Goal: Task Accomplishment & Management: Manage account settings

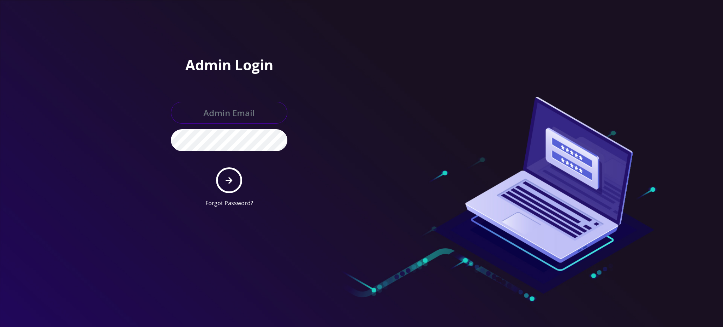
type input "[PERSON_NAME][EMAIL_ADDRESS][DOMAIN_NAME]"
click at [235, 180] on button "submit" at bounding box center [229, 180] width 26 height 26
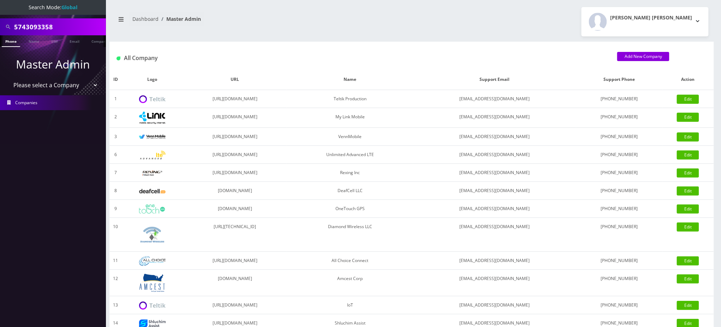
drag, startPoint x: 58, startPoint y: 26, endPoint x: 0, endPoint y: 20, distance: 58.2
click at [0, 23] on div "5743093358" at bounding box center [53, 26] width 106 height 17
type input "9296083063"
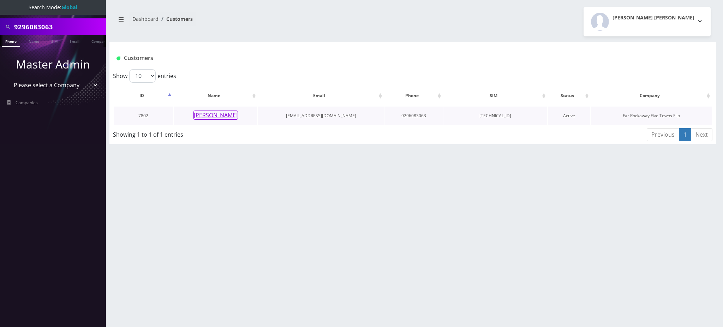
click at [222, 115] on button "rochel kramer" at bounding box center [215, 114] width 44 height 9
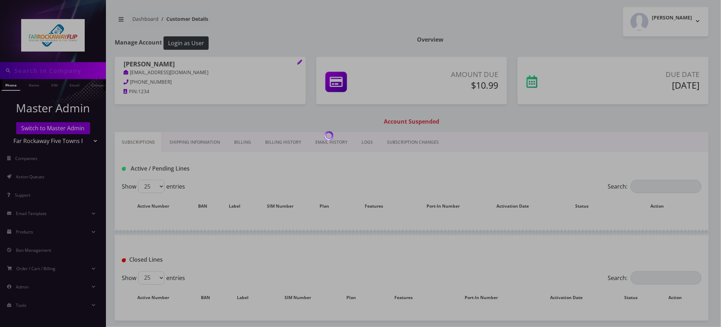
type input "9296083063"
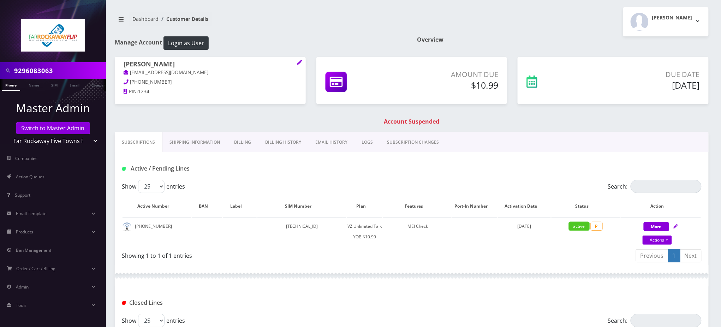
click at [244, 143] on link "Billing" at bounding box center [242, 142] width 31 height 20
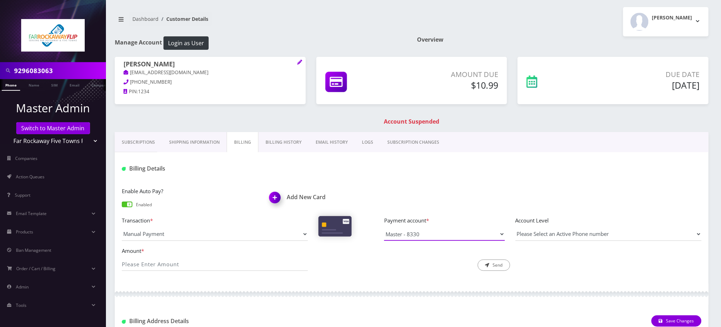
click at [439, 231] on select "Master - 8330" at bounding box center [444, 233] width 121 height 13
click at [370, 181] on div "Enable Auto Pay? Enabled Add New Card Transaction * Manual Payment Custom Charg…" at bounding box center [412, 232] width 594 height 104
click at [293, 144] on link "Billing History" at bounding box center [283, 142] width 50 height 20
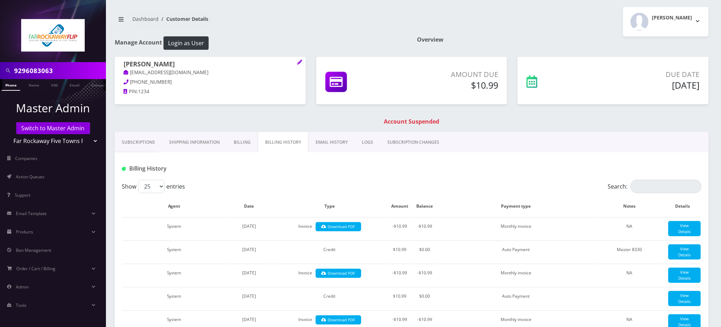
click at [280, 171] on h1 "Billing History" at bounding box center [215, 168] width 186 height 7
click at [240, 140] on link "Billing" at bounding box center [242, 142] width 31 height 20
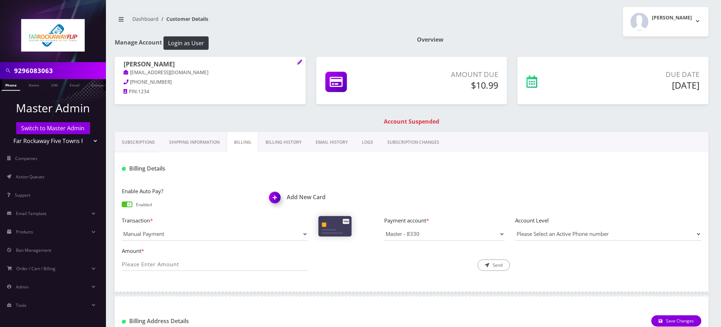
click at [276, 198] on img at bounding box center [276, 200] width 21 height 21
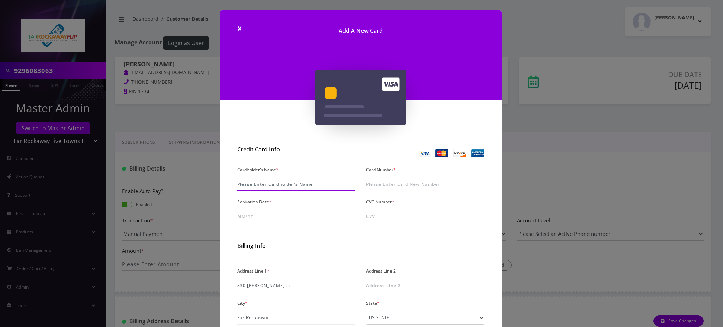
click at [296, 186] on input "Cardholder's Name *" at bounding box center [296, 184] width 118 height 13
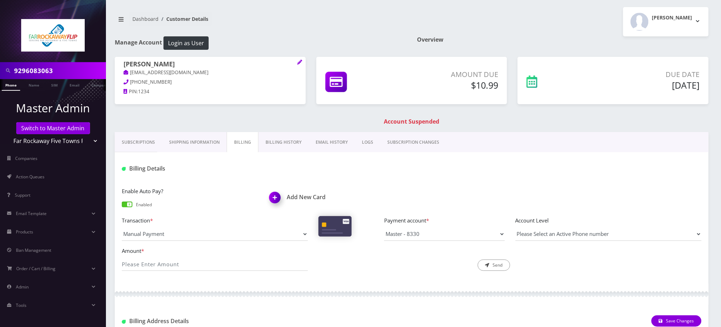
click at [648, 200] on div "Enable Auto Pay? Enabled Add New Card" at bounding box center [411, 201] width 590 height 29
click at [301, 25] on nav "Dashboard Customer Details" at bounding box center [261, 22] width 292 height 20
click at [488, 148] on div "Subscriptions Shipping Information Billing Billing History EMAIL HISTORY LOGS S…" at bounding box center [412, 142] width 594 height 20
click at [492, 17] on div "Tzvi Lieberman Logout" at bounding box center [563, 21] width 302 height 29
click at [243, 107] on div "rochel kramer tlieberman613+98@gmail.com 718-501-4646 PIN: 1234" at bounding box center [210, 84] width 202 height 54
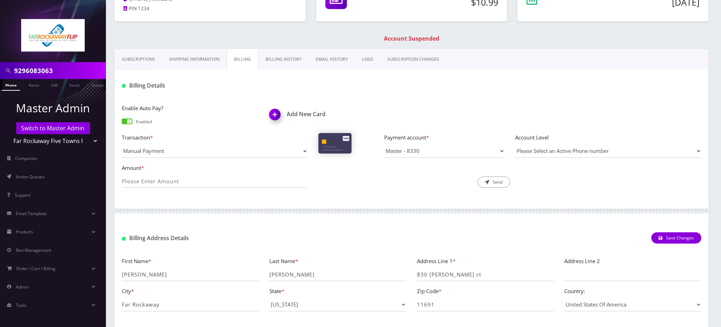
scroll to position [27, 0]
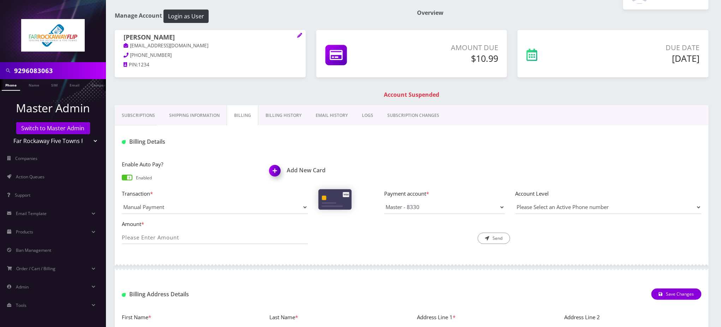
click at [283, 115] on link "Billing History" at bounding box center [283, 115] width 50 height 20
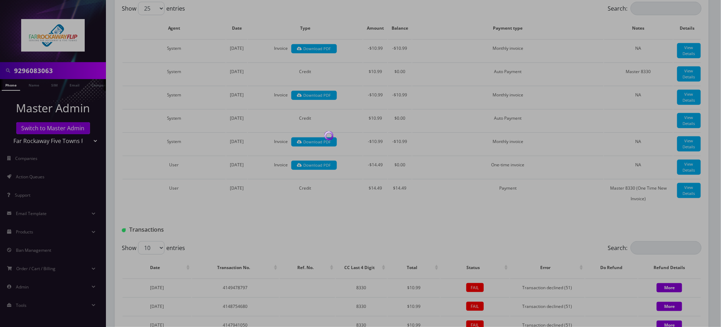
scroll to position [318, 0]
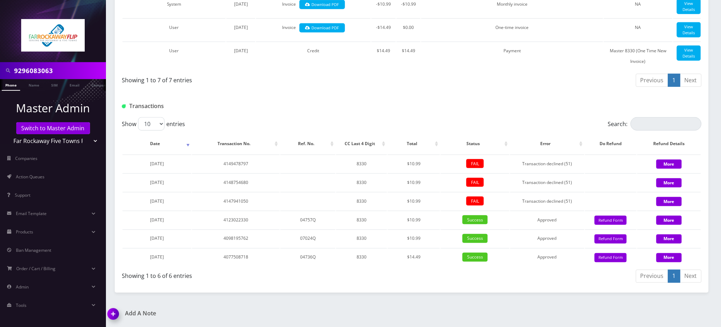
click at [250, 112] on div "Transactions" at bounding box center [214, 106] width 197 height 12
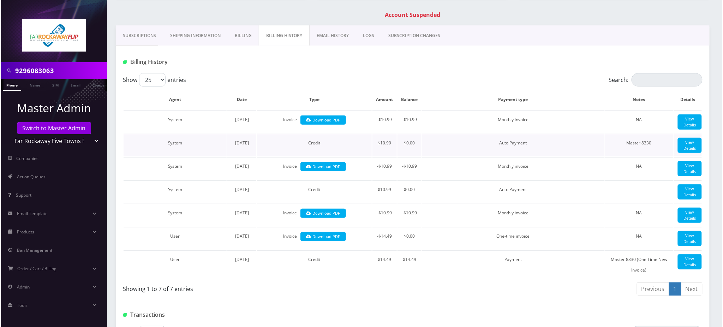
scroll to position [0, 0]
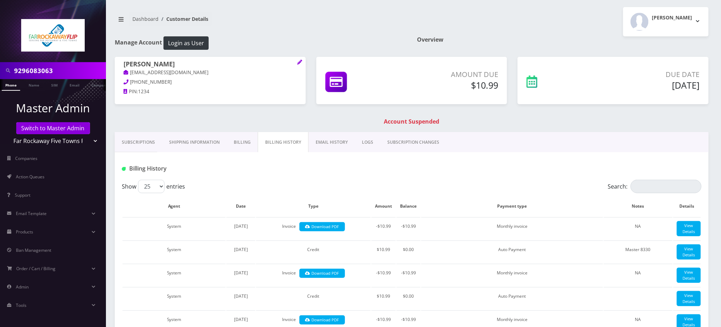
click at [243, 145] on link "Billing" at bounding box center [242, 142] width 31 height 20
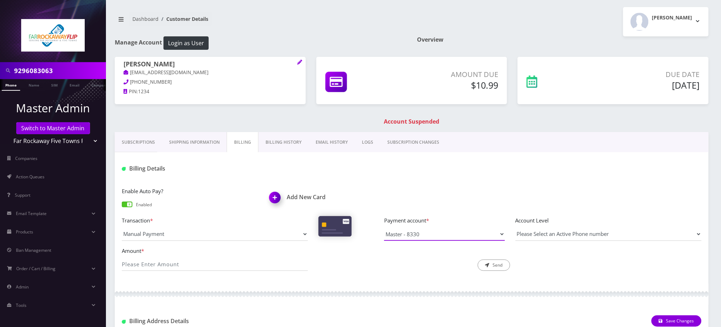
click at [415, 228] on select "Master - 8330" at bounding box center [444, 233] width 121 height 13
click at [367, 162] on div "Billing Details" at bounding box center [412, 166] width 594 height 28
click at [277, 198] on img at bounding box center [276, 200] width 21 height 21
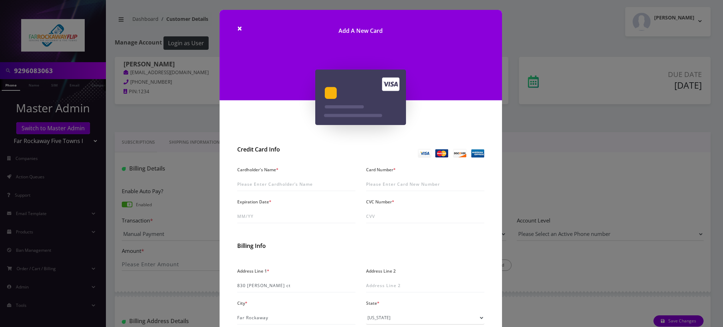
click at [572, 190] on div "× Add A New Card Credit Card Info Cardholder's Name * Card Number * Expiration …" at bounding box center [361, 163] width 723 height 327
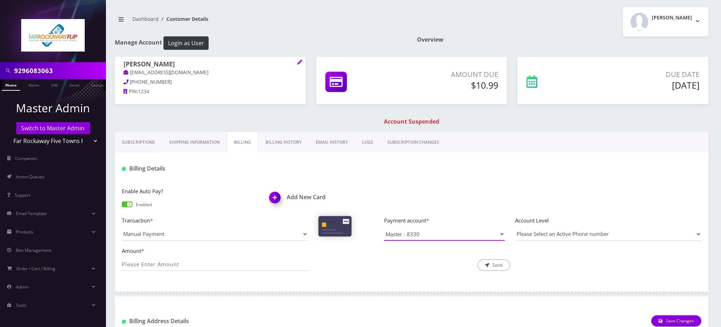
click at [501, 237] on select "Master - 8330" at bounding box center [444, 233] width 121 height 13
click at [440, 191] on div "Enable Auto Pay? Enabled Add New Card" at bounding box center [411, 201] width 590 height 29
click at [284, 198] on img at bounding box center [276, 200] width 21 height 21
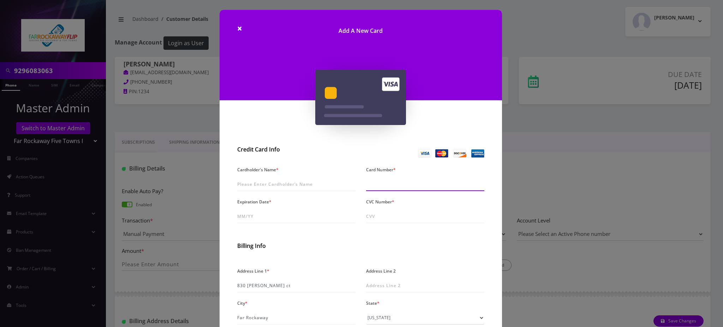
click at [383, 184] on input "Card Number *" at bounding box center [425, 184] width 118 height 13
type input "5589 5897 3802 1880"
click at [286, 216] on input "Expiration Date *" at bounding box center [296, 216] width 118 height 13
type input "03/28"
type input "128"
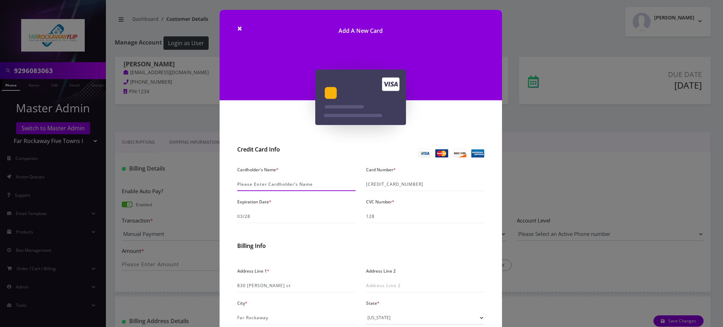
click at [285, 187] on input "Cardholder's Name *" at bounding box center [296, 184] width 118 height 13
type input "Henya Kramer"
click at [330, 158] on div "Credit Card Info" at bounding box center [296, 153] width 129 height 15
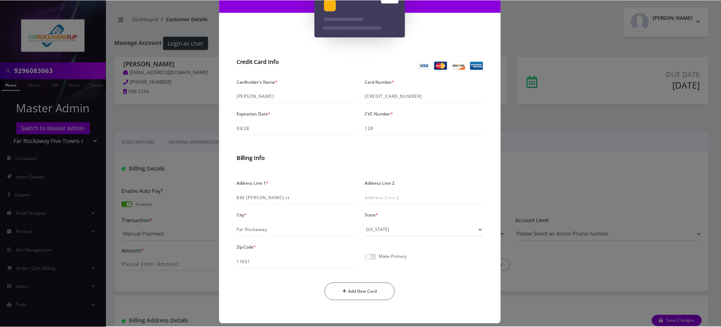
scroll to position [94, 0]
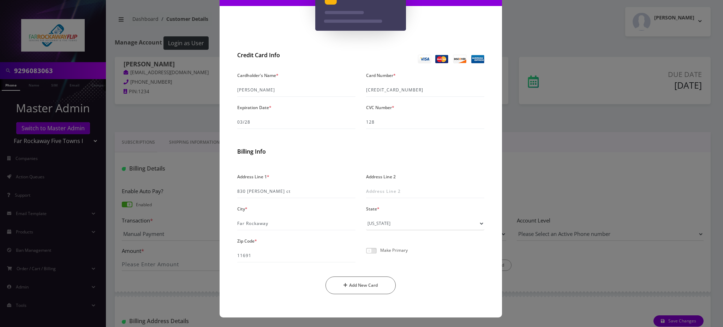
click at [390, 250] on p "Make Primary" at bounding box center [394, 250] width 28 height 5
click at [371, 251] on span at bounding box center [371, 251] width 11 height 6
click at [366, 255] on input "checkbox" at bounding box center [366, 255] width 0 height 0
click at [361, 287] on button "Add New Card" at bounding box center [360, 285] width 70 height 18
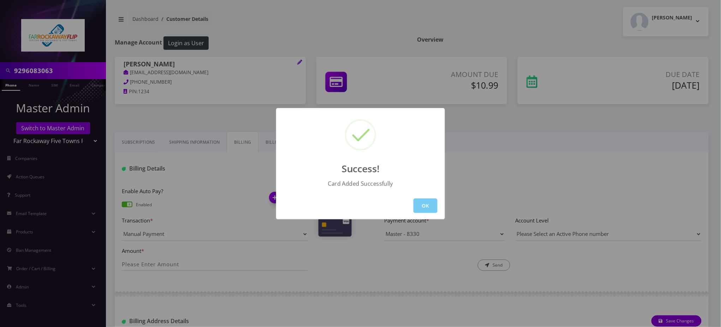
click at [425, 206] on button "OK" at bounding box center [425, 205] width 24 height 14
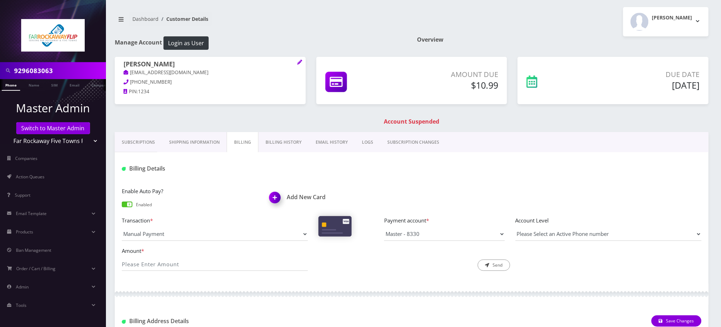
click at [14, 86] on link "Phone" at bounding box center [11, 85] width 18 height 12
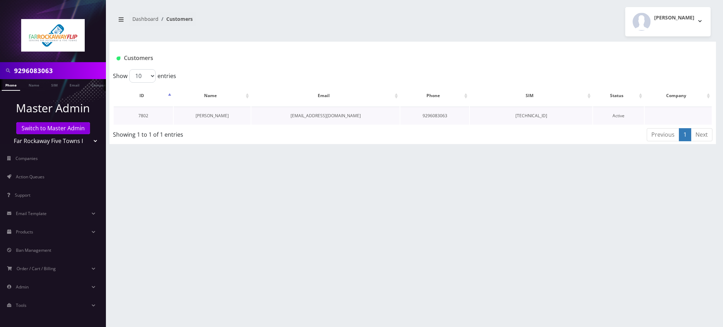
click at [221, 116] on link "[PERSON_NAME]" at bounding box center [212, 116] width 33 height 6
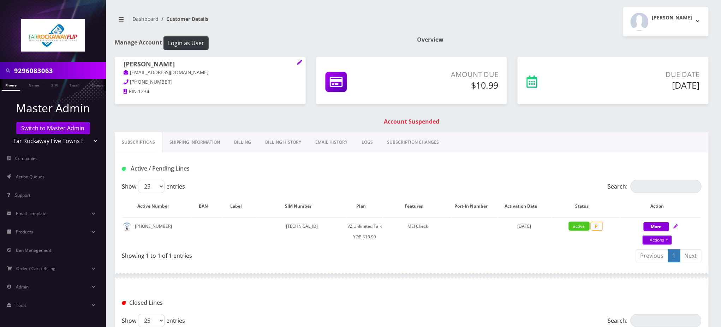
click at [249, 143] on link "Billing" at bounding box center [242, 142] width 31 height 20
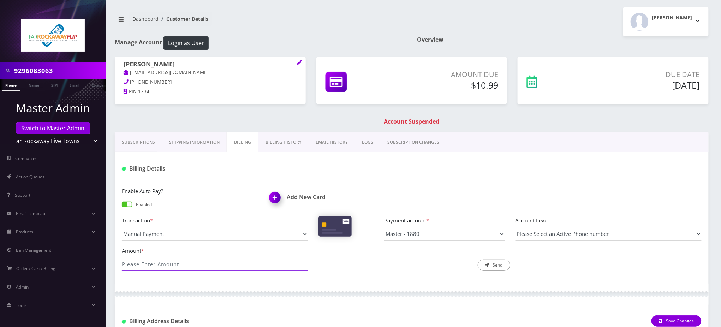
click at [199, 264] on input "Amount *" at bounding box center [215, 263] width 186 height 13
type input "10.99"
click at [494, 265] on button "Send" at bounding box center [494, 264] width 32 height 11
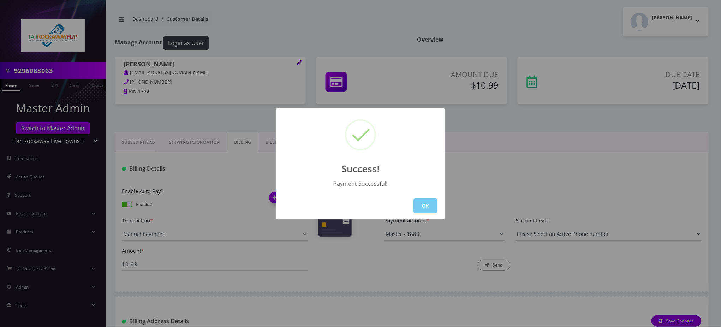
click at [417, 206] on button "OK" at bounding box center [425, 205] width 24 height 14
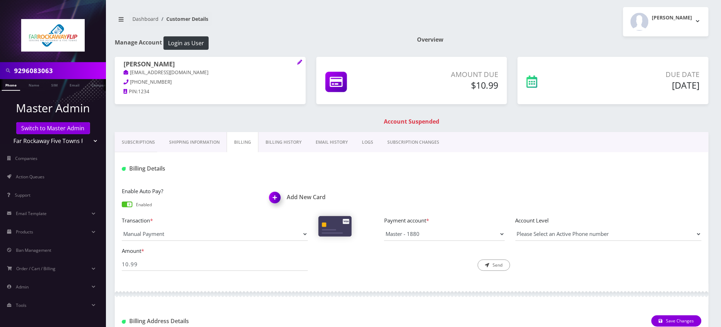
click at [10, 84] on link "Phone" at bounding box center [11, 85] width 18 height 12
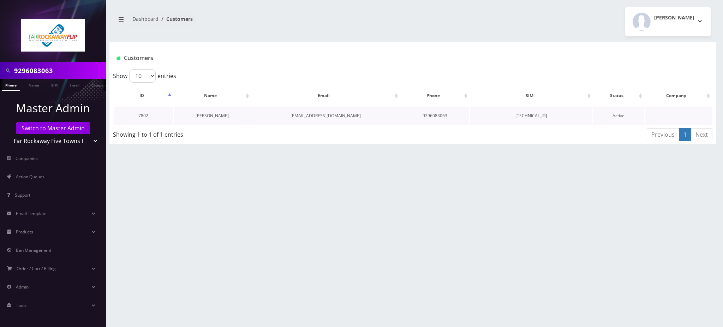
click at [217, 116] on link "[PERSON_NAME]" at bounding box center [212, 116] width 33 height 6
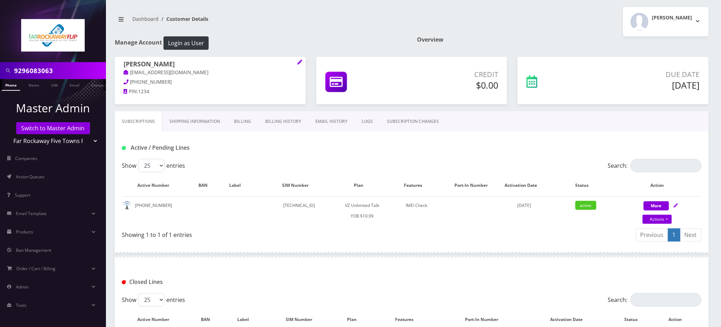
drag, startPoint x: 65, startPoint y: 69, endPoint x: 0, endPoint y: 48, distance: 68.4
click at [0, 48] on nav "9296083063 Phone Name SIM Email Company Customer Master Admin Switch to Master …" at bounding box center [53, 163] width 106 height 327
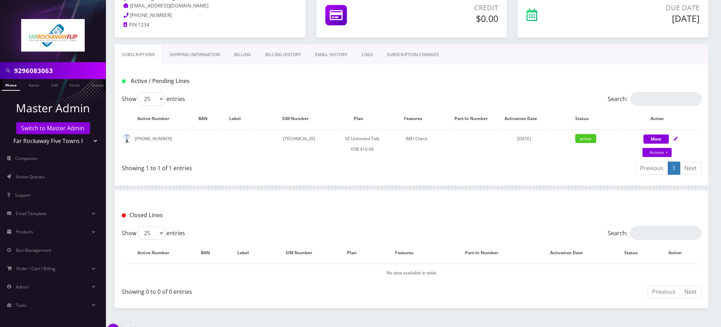
scroll to position [80, 0]
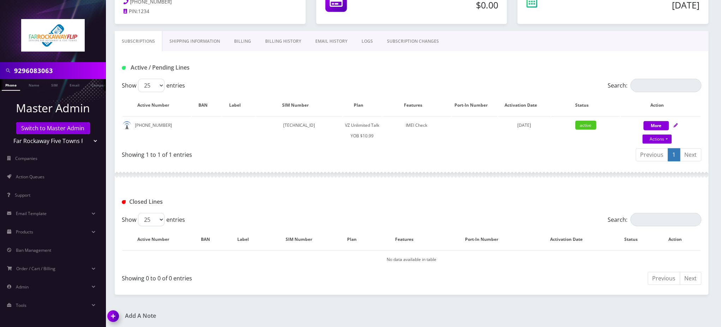
click at [108, 318] on img at bounding box center [114, 318] width 21 height 21
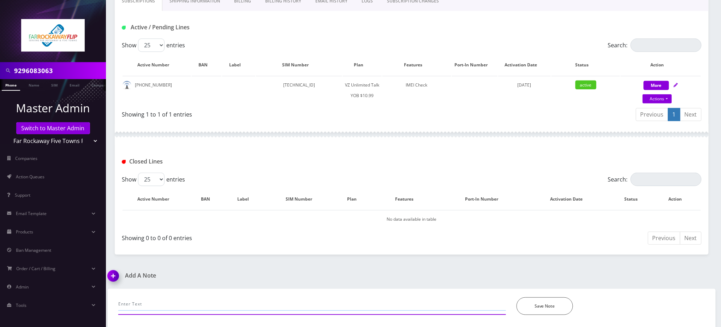
click at [172, 299] on input "text" at bounding box center [312, 303] width 388 height 13
paste input "Purchase Service Plan successfull, TT 4G Monthly Unlimited Voice Plan PIN 47833…"
type input "Purchase Service Plan successfull, TT 4G Monthly Unlimited Voice Plan PIN 47833…"
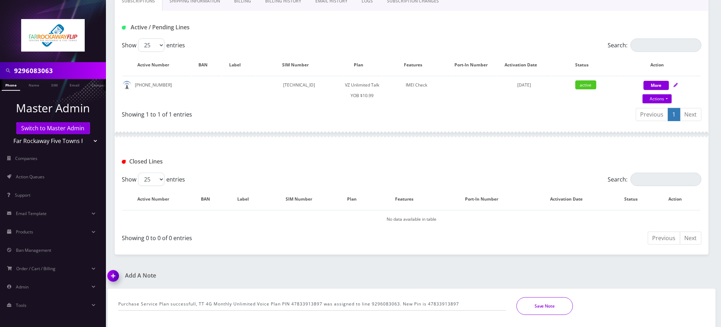
click at [554, 306] on button "Save Note" at bounding box center [544, 306] width 56 height 18
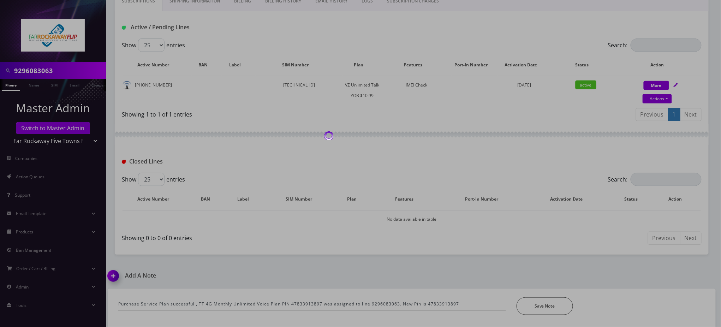
click at [40, 70] on input "9296083063" at bounding box center [59, 70] width 90 height 13
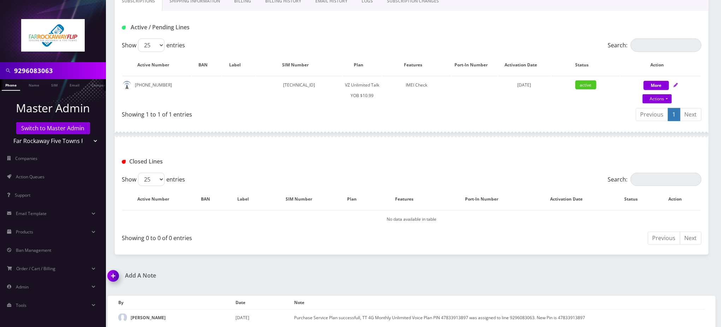
click at [41, 70] on input "9296083063" at bounding box center [59, 70] width 90 height 13
